Goal: Information Seeking & Learning: Learn about a topic

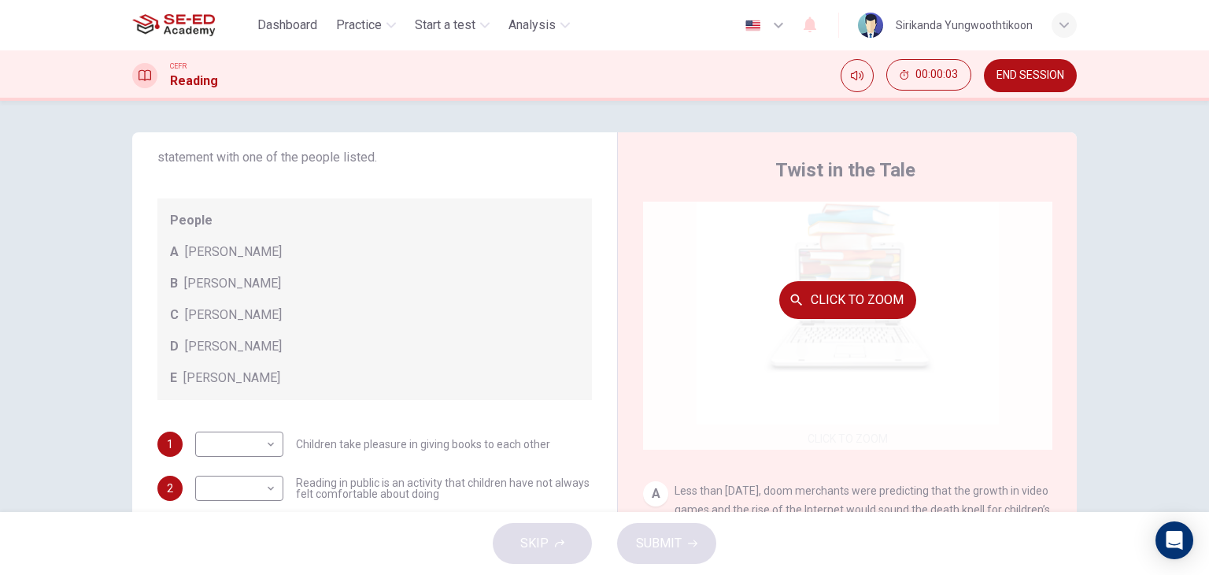
scroll to position [79, 0]
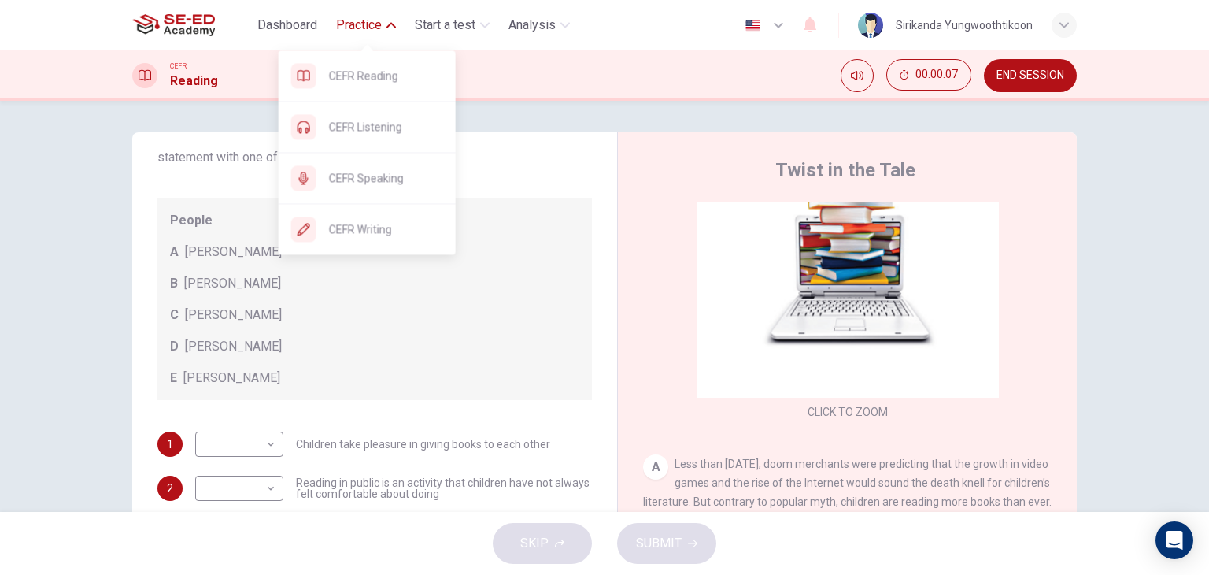
click at [384, 30] on button "Practice" at bounding box center [366, 25] width 72 height 28
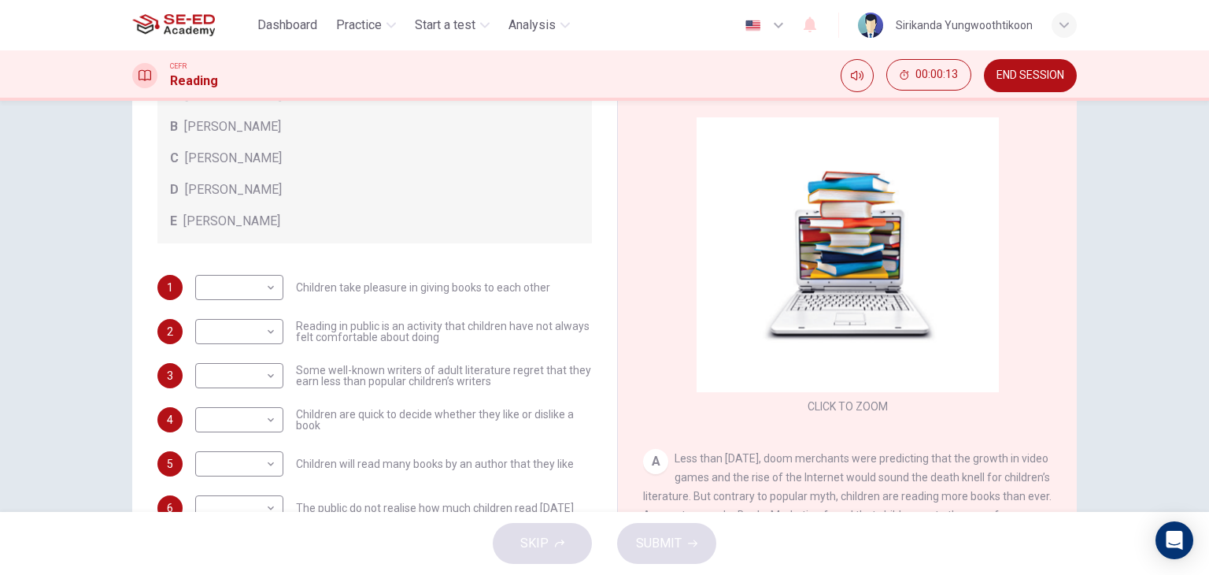
scroll to position [0, 0]
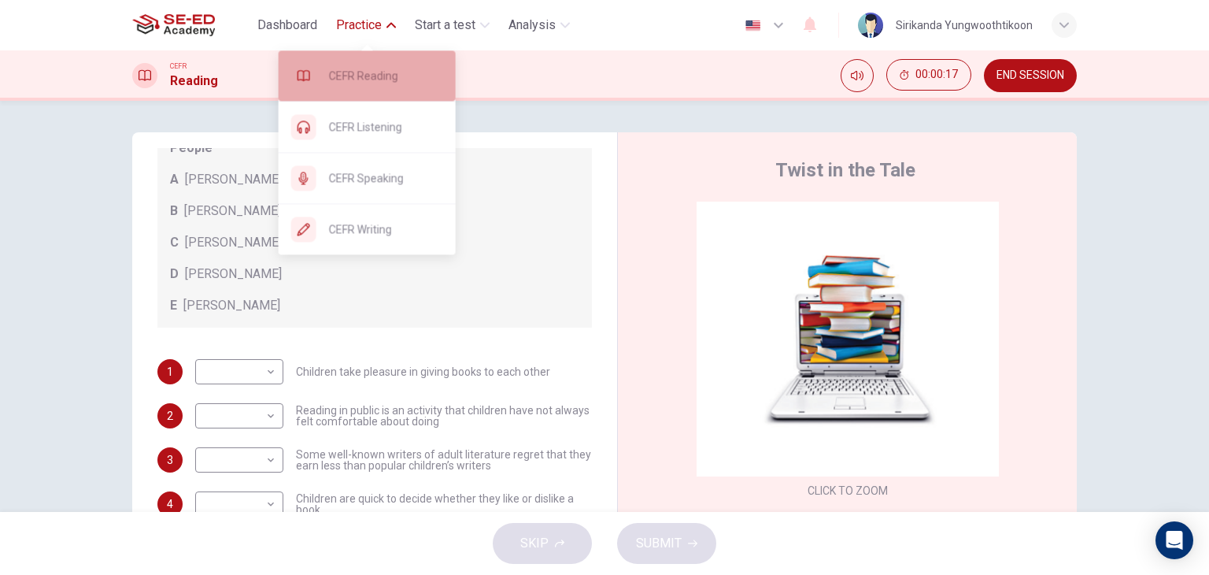
click at [360, 73] on span "CEFR Reading" at bounding box center [386, 75] width 114 height 19
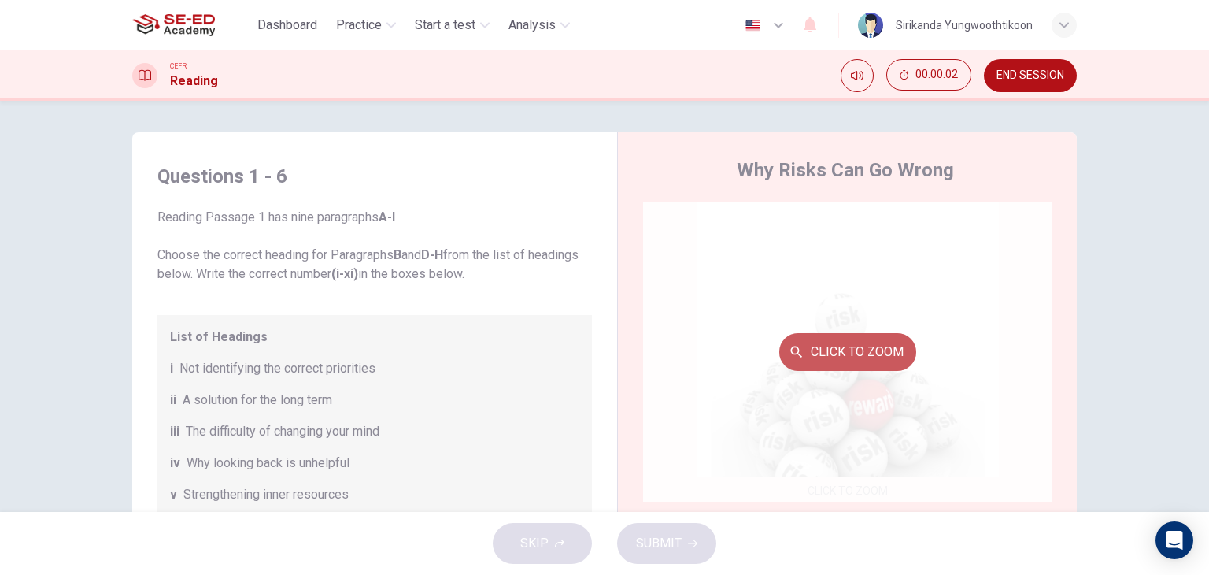
click at [821, 347] on button "Click to Zoom" at bounding box center [847, 352] width 137 height 38
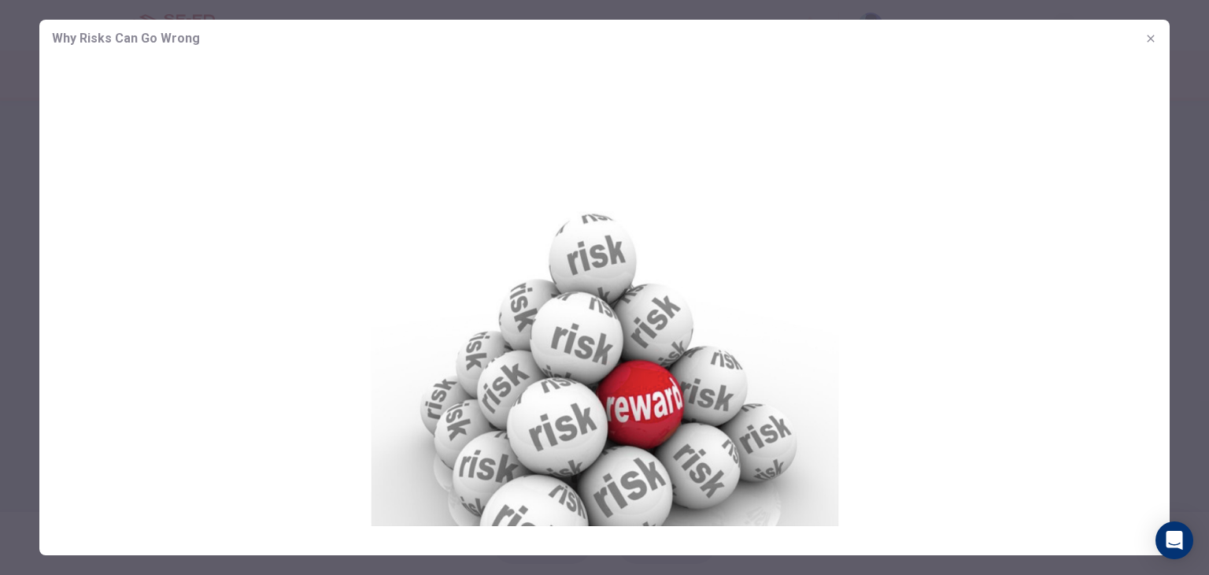
drag, startPoint x: 642, startPoint y: 354, endPoint x: 638, endPoint y: 184, distance: 170.1
click at [638, 162] on img at bounding box center [604, 291] width 1130 height 468
click at [1148, 41] on icon "button" at bounding box center [1150, 38] width 7 height 7
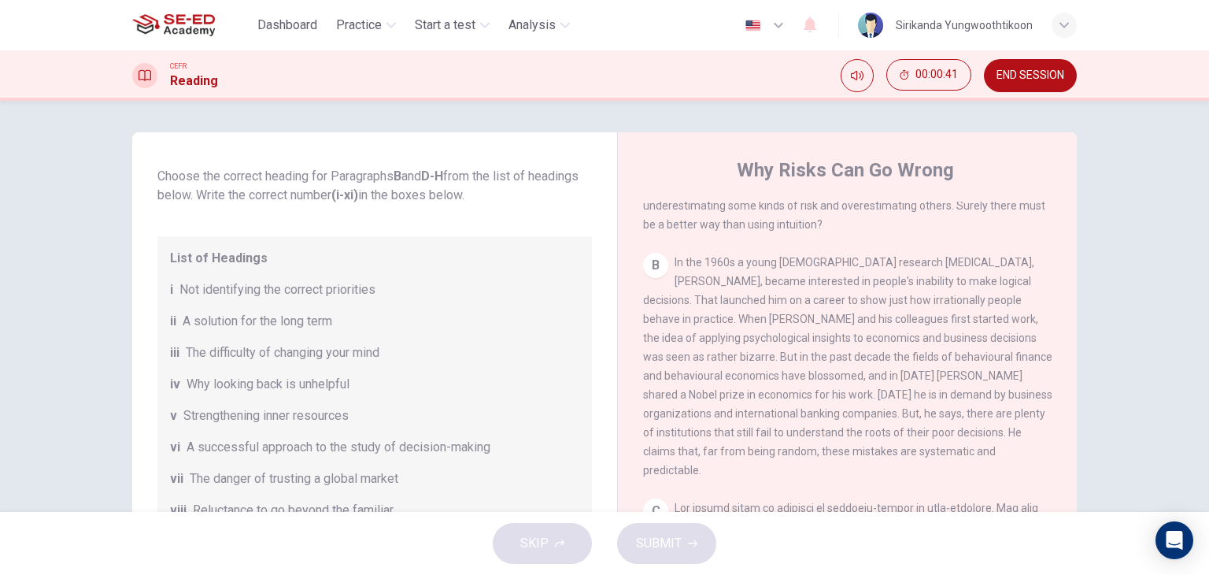
scroll to position [236, 0]
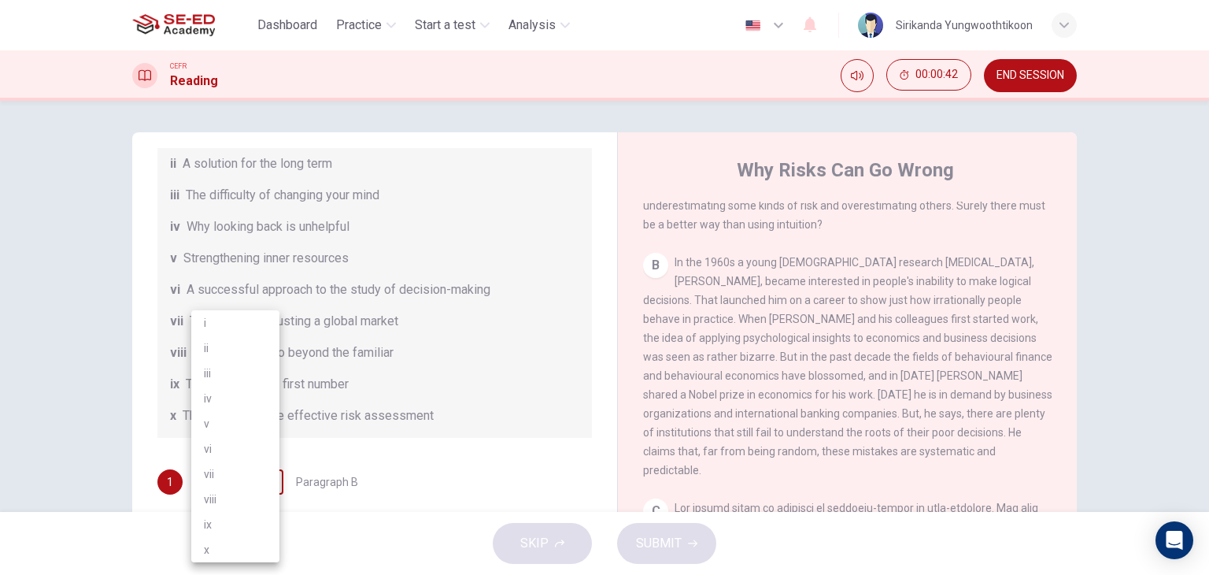
click at [231, 481] on body "This site uses cookies, as explained in our Privacy Policy . If you agree to th…" at bounding box center [604, 287] width 1209 height 575
click at [109, 382] on div at bounding box center [604, 287] width 1209 height 575
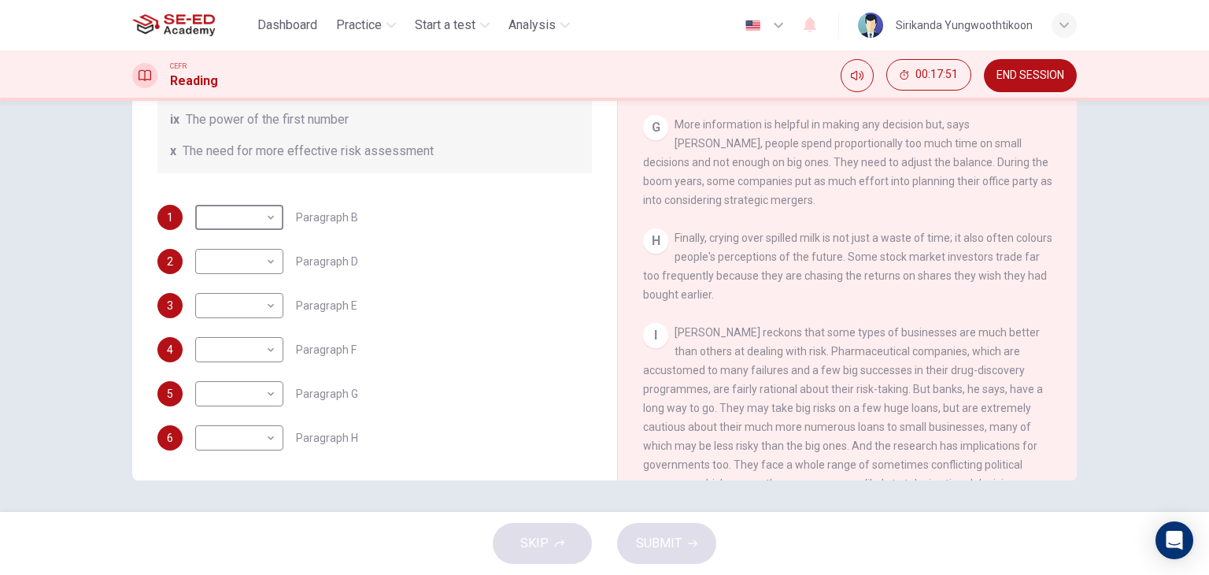
scroll to position [302, 0]
click at [250, 429] on body "This site uses cookies, as explained in our Privacy Policy . If you agree to th…" at bounding box center [604, 287] width 1209 height 575
click at [409, 301] on div at bounding box center [604, 287] width 1209 height 575
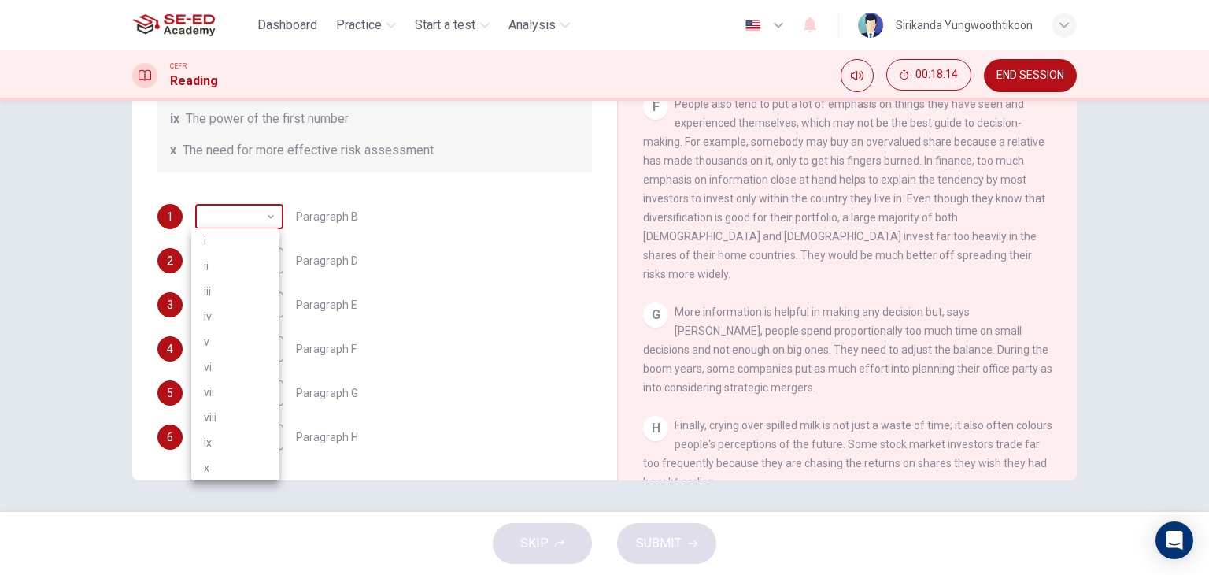
click at [249, 209] on body "This site uses cookies, as explained in our Privacy Policy . If you agree to th…" at bounding box center [604, 287] width 1209 height 575
click at [459, 237] on div at bounding box center [604, 287] width 1209 height 575
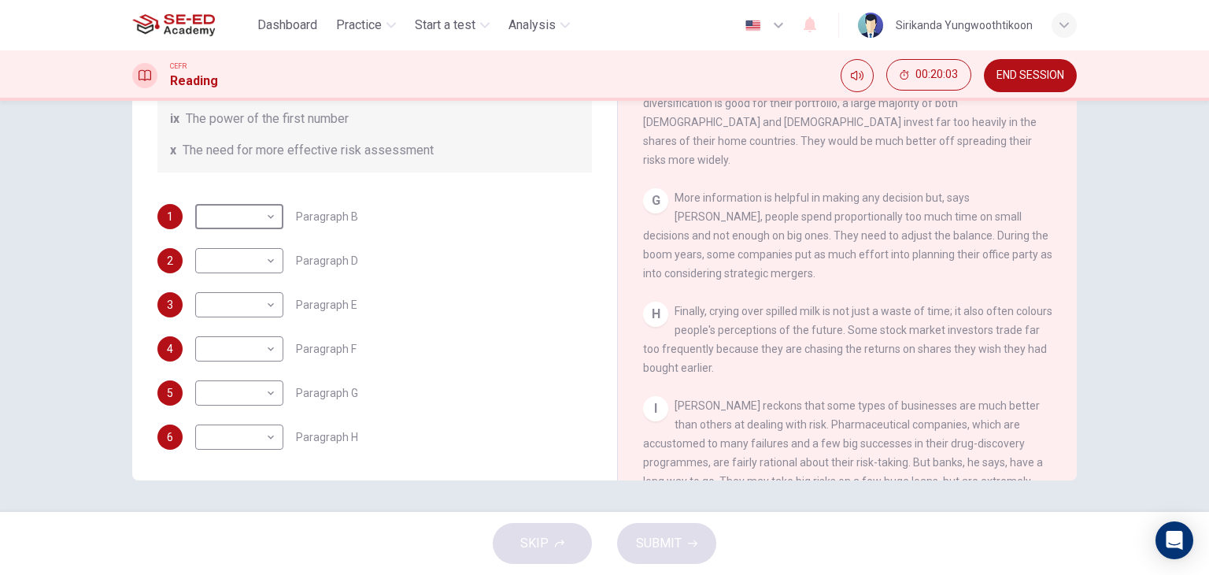
scroll to position [1429, 0]
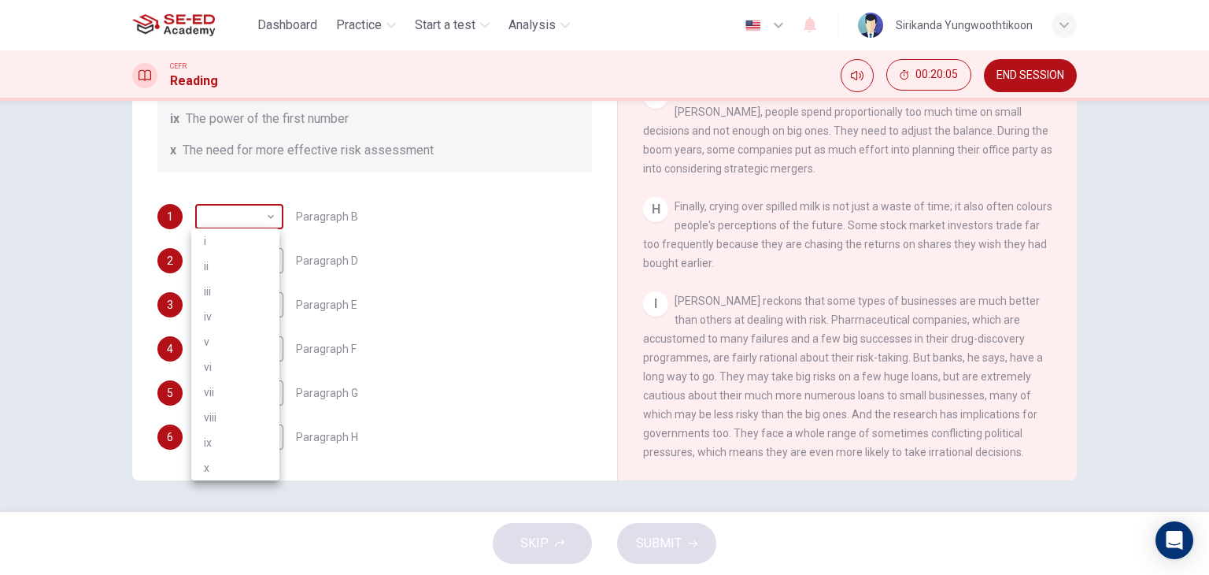
click at [255, 216] on body "This site uses cookies, as explained in our Privacy Policy . If you agree to th…" at bounding box center [604, 287] width 1209 height 575
click at [244, 277] on li "ii" at bounding box center [235, 265] width 88 height 25
type input "ii"
click at [244, 277] on body "This site uses cookies, as explained in our Privacy Policy . If you agree to th…" at bounding box center [604, 287] width 1209 height 575
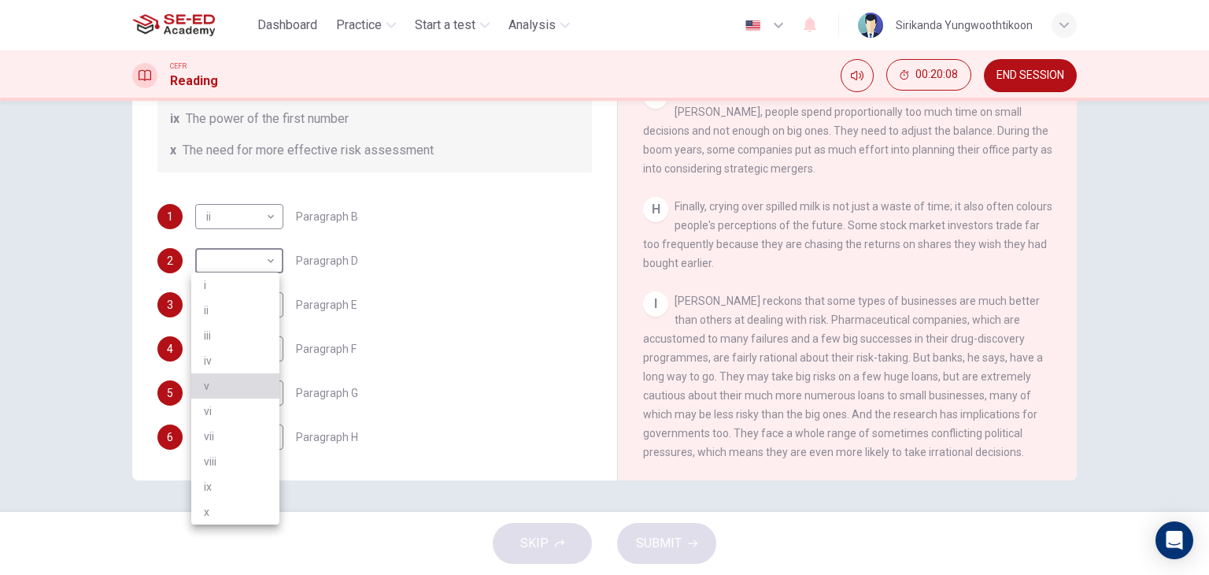
click at [239, 380] on li "v" at bounding box center [235, 385] width 88 height 25
type input "v"
click at [246, 316] on body "This site uses cookies, as explained in our Privacy Policy . If you agree to th…" at bounding box center [604, 287] width 1209 height 575
click at [243, 379] on li "iii" at bounding box center [235, 373] width 88 height 25
type input "iii"
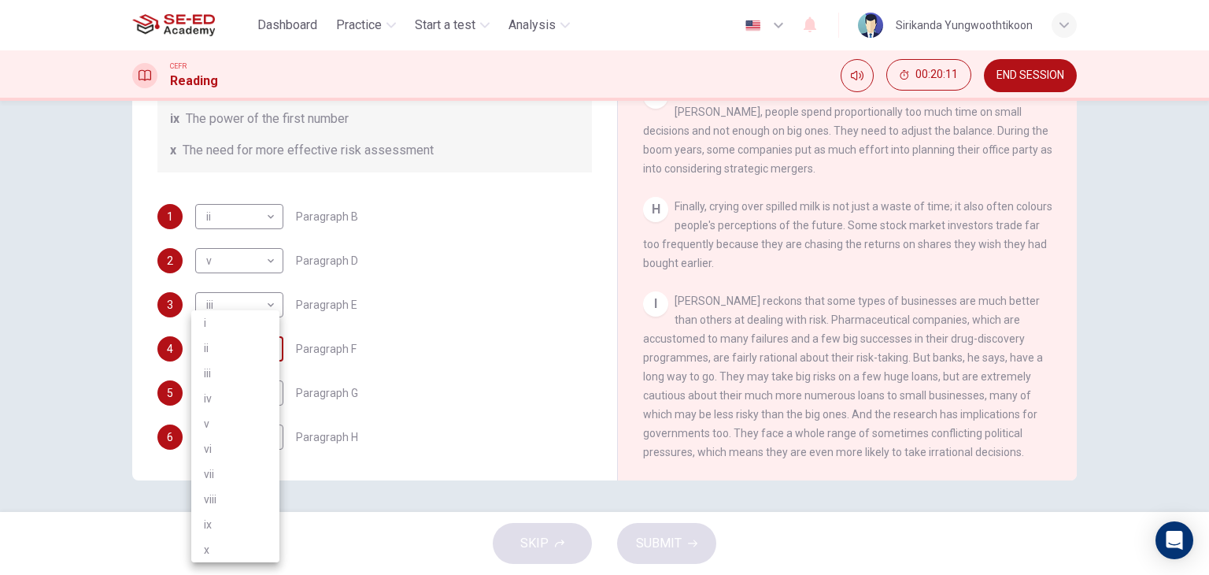
click at [243, 347] on body "This site uses cookies, as explained in our Privacy Policy . If you agree to th…" at bounding box center [604, 287] width 1209 height 575
click at [238, 427] on li "v" at bounding box center [235, 423] width 88 height 25
type input "v"
click at [248, 384] on body "This site uses cookies, as explained in our Privacy Policy . If you agree to th…" at bounding box center [604, 287] width 1209 height 575
click at [235, 461] on li "vi" at bounding box center [235, 448] width 88 height 25
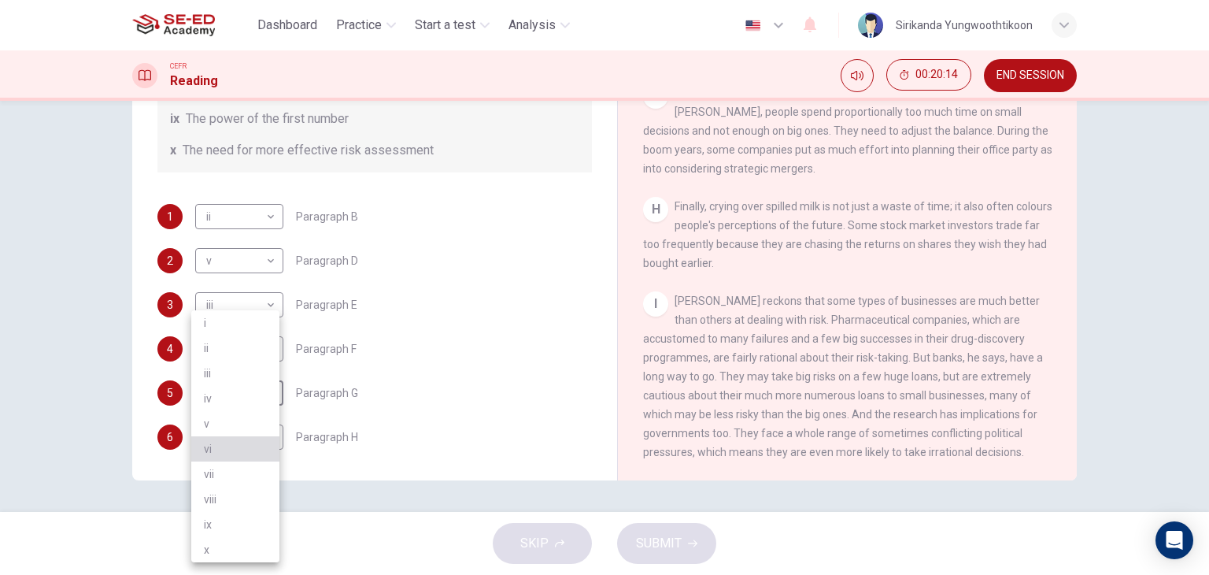
type input "vi"
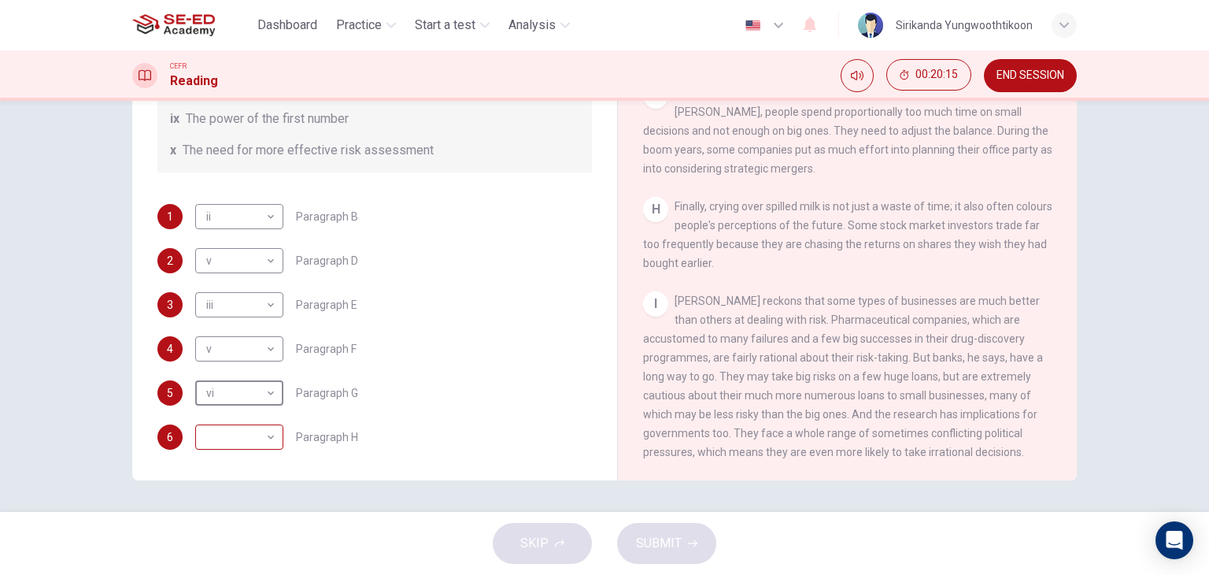
click at [242, 430] on body "This site uses cookies, as explained in our Privacy Policy . If you agree to th…" at bounding box center [604, 287] width 1209 height 575
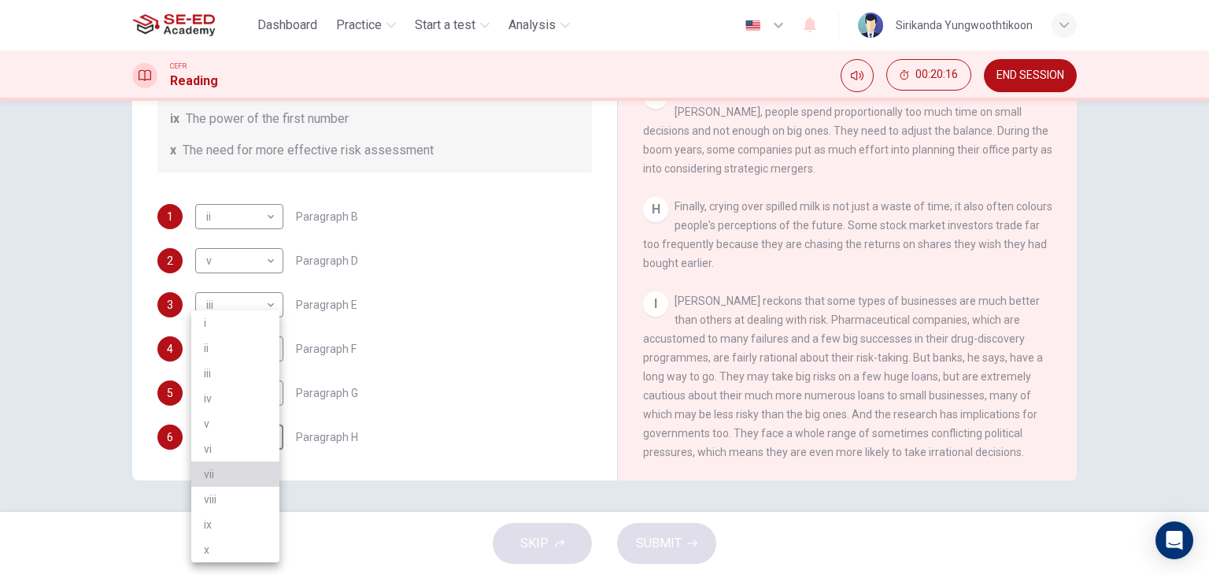
click at [239, 479] on li "vii" at bounding box center [235, 473] width 88 height 25
type input "vii"
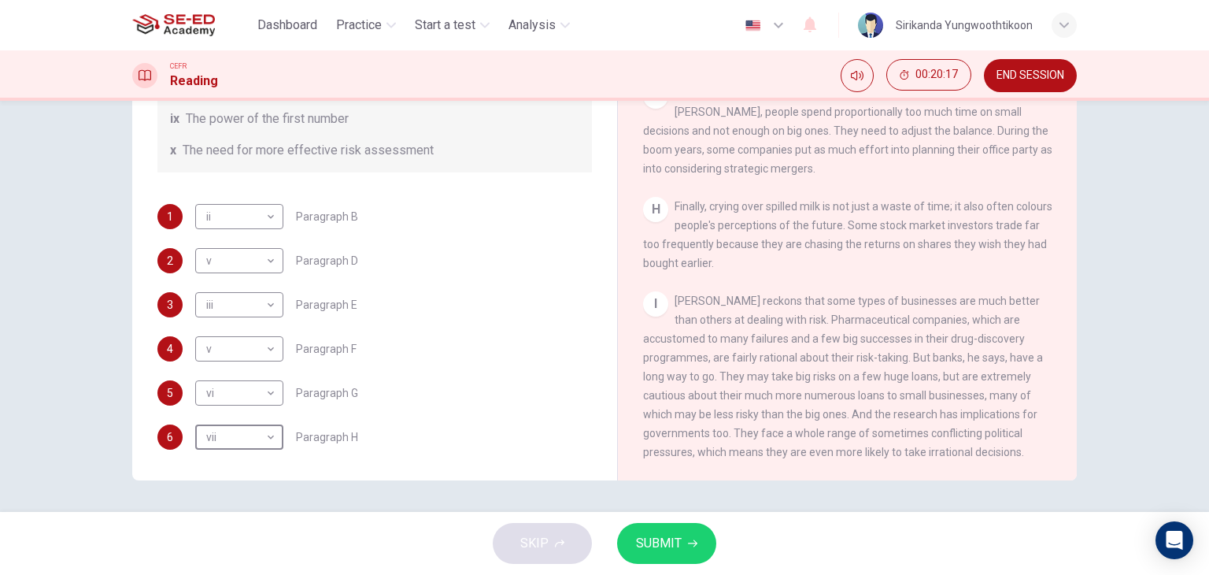
click at [636, 538] on span "SUBMIT" at bounding box center [659, 543] width 46 height 22
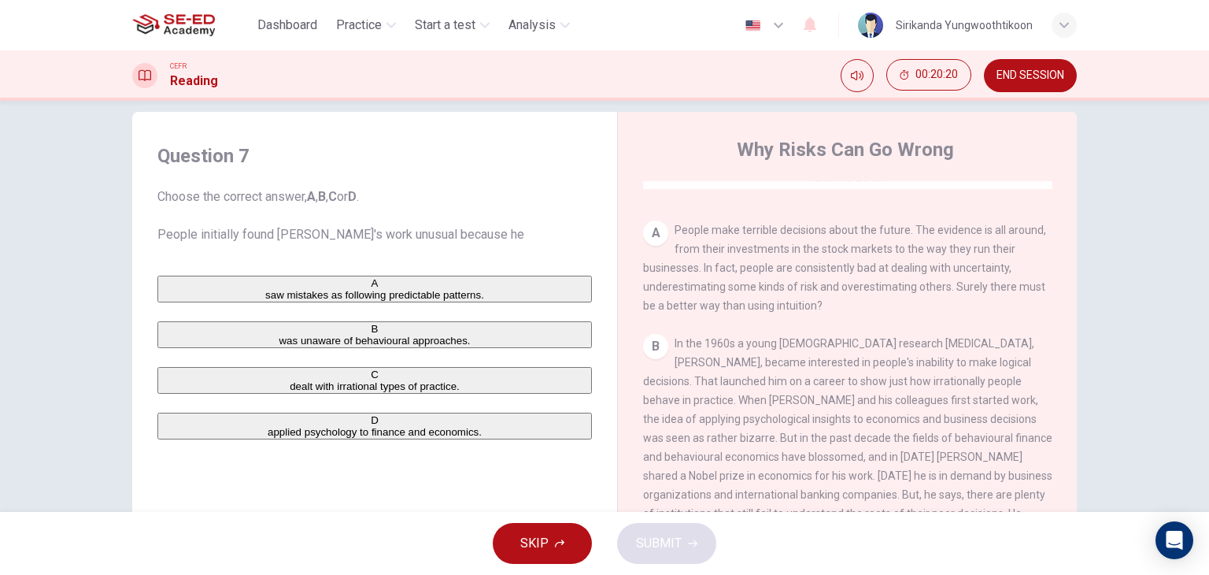
scroll to position [293, 0]
click at [1004, 76] on span "END SESSION" at bounding box center [1031, 75] width 68 height 13
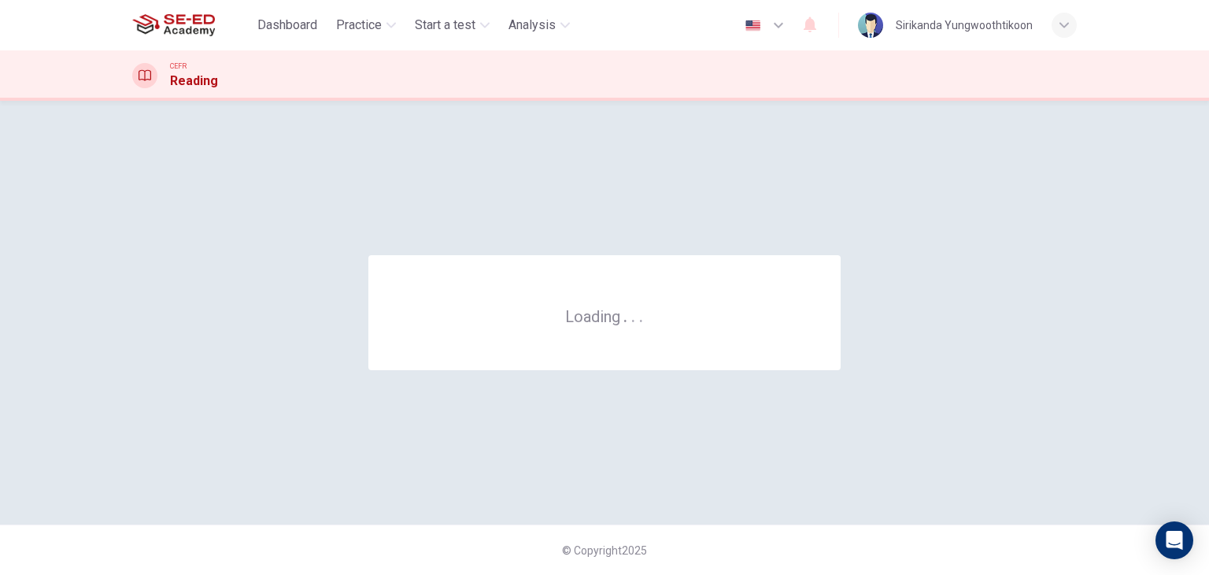
scroll to position [0, 0]
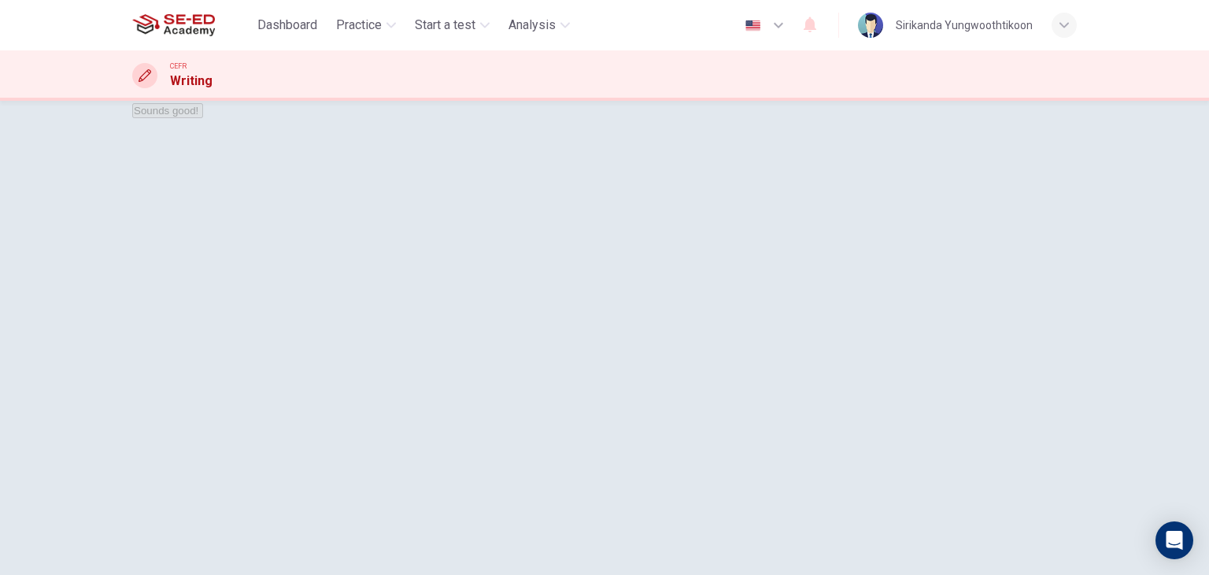
scroll to position [109, 0]
click at [135, 60] on button "button" at bounding box center [133, 52] width 3 height 15
click at [203, 117] on button "Sounds good!" at bounding box center [167, 109] width 71 height 15
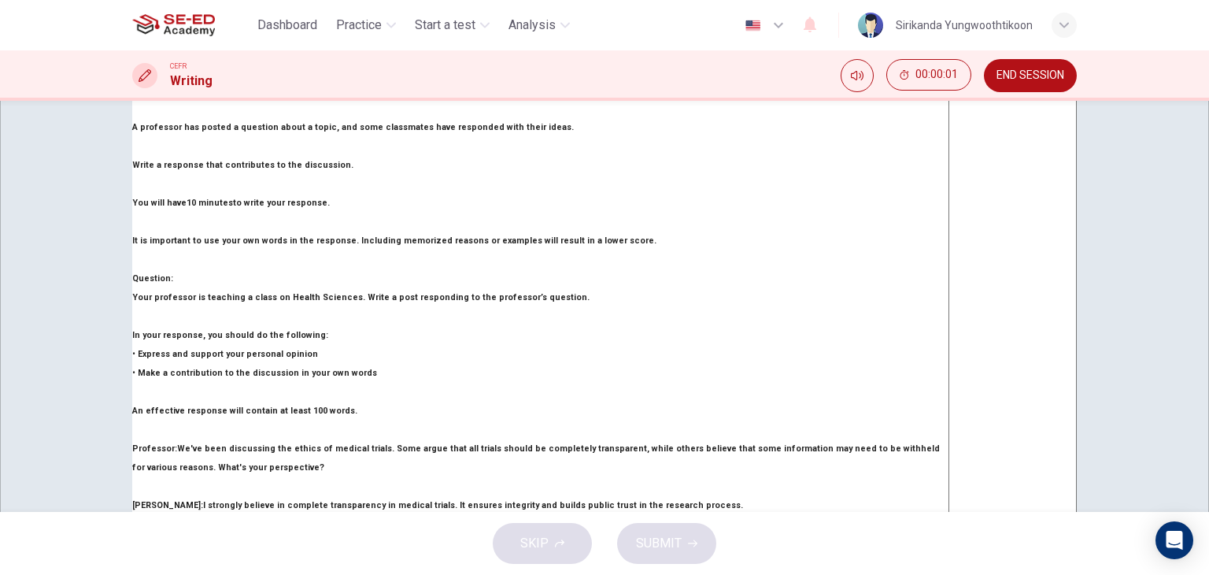
scroll to position [0, 0]
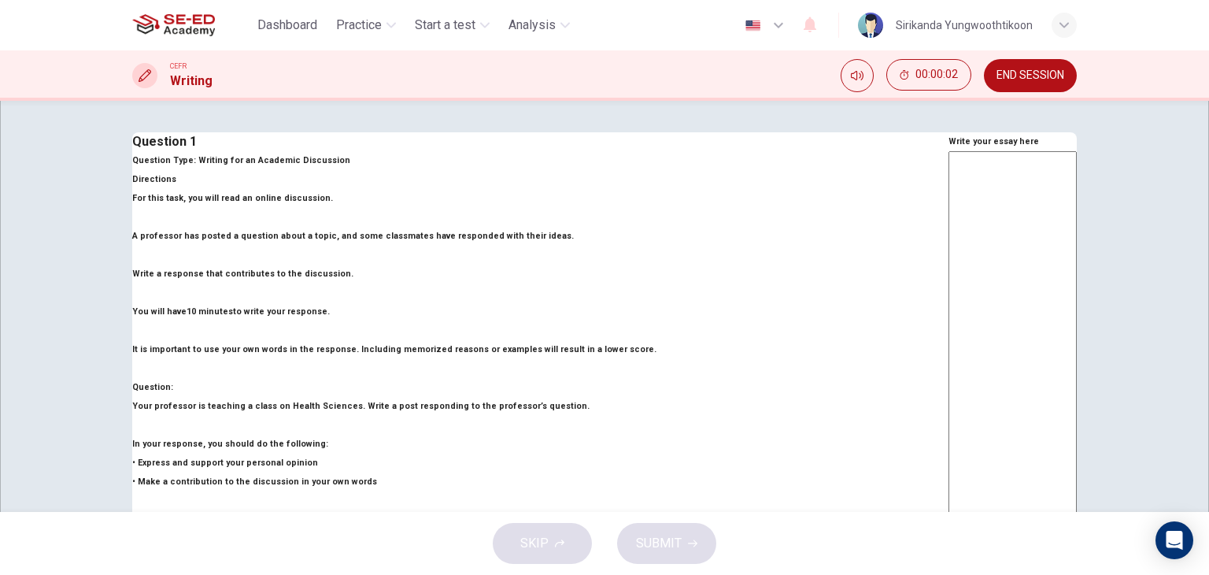
click at [949, 272] on textarea at bounding box center [1013, 414] width 128 height 526
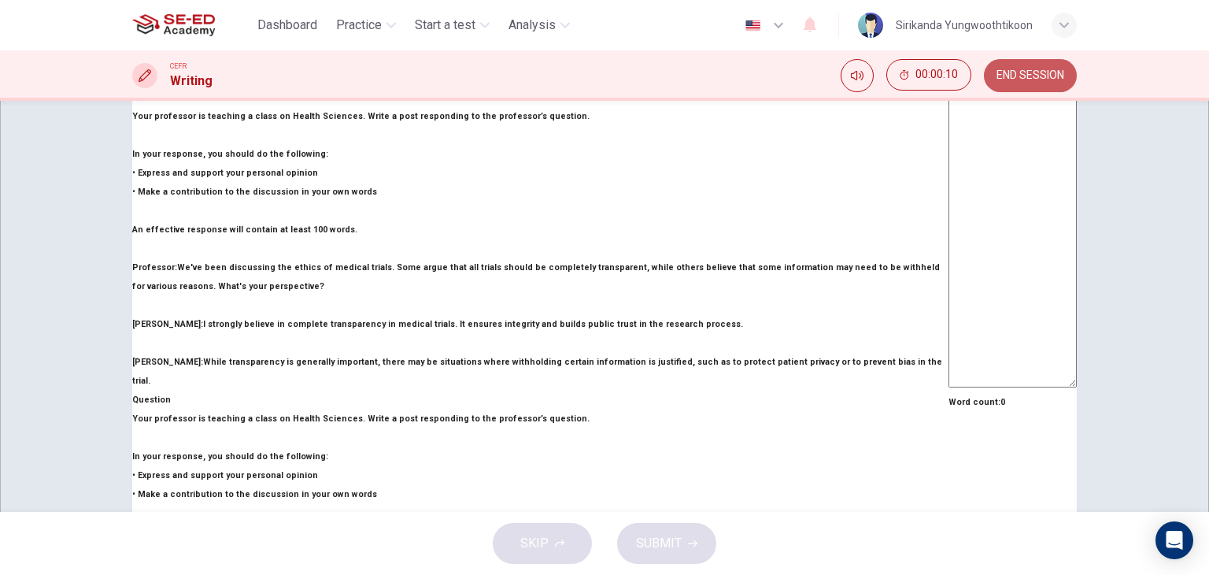
click at [1010, 76] on span "END SESSION" at bounding box center [1031, 75] width 68 height 13
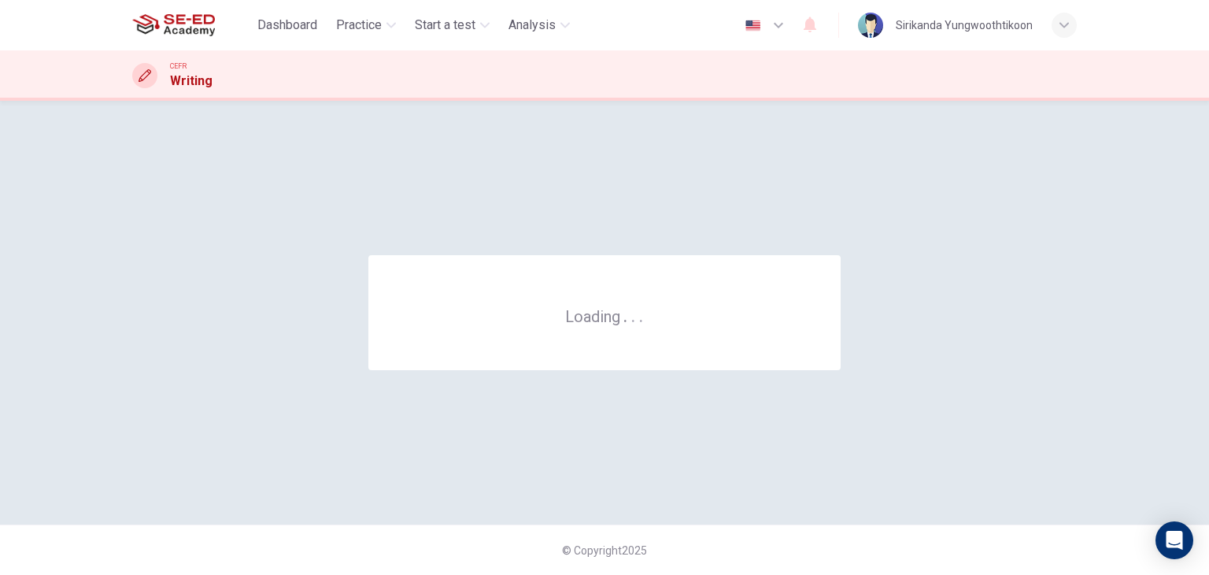
scroll to position [0, 0]
